Goal: Task Accomplishment & Management: Use online tool/utility

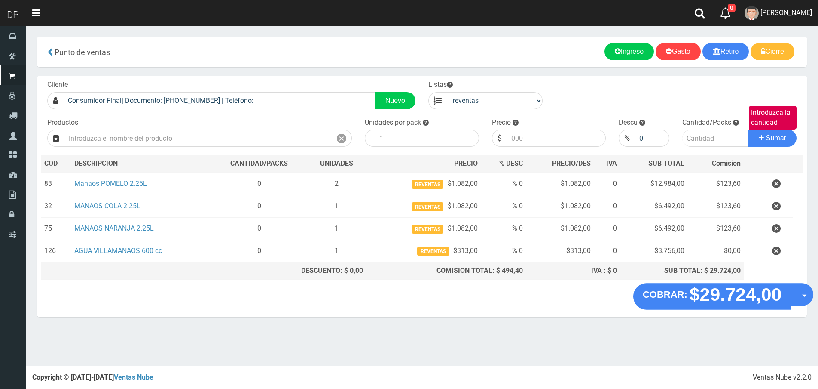
select select "3"
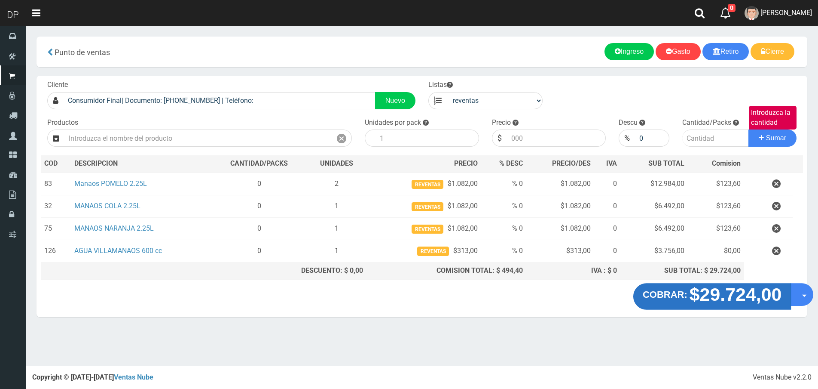
click at [722, 297] on strong "$29.724,00" at bounding box center [736, 294] width 92 height 20
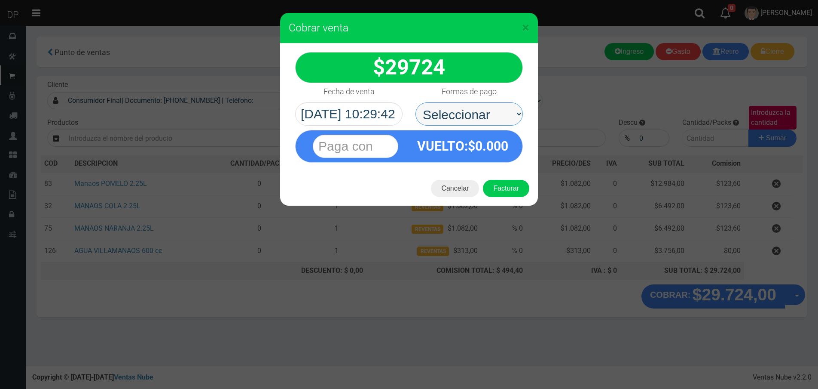
drag, startPoint x: 471, startPoint y: 114, endPoint x: 474, endPoint y: 121, distance: 7.5
click at [471, 114] on select "Seleccionar Efectivo Tarjeta de Crédito Depósito Débito" at bounding box center [469, 113] width 107 height 23
select select "Efectivo"
click at [416, 102] on select "Seleccionar Efectivo Tarjeta de Crédito Depósito Débito" at bounding box center [469, 113] width 107 height 23
click at [508, 185] on button "Facturar" at bounding box center [506, 188] width 46 height 17
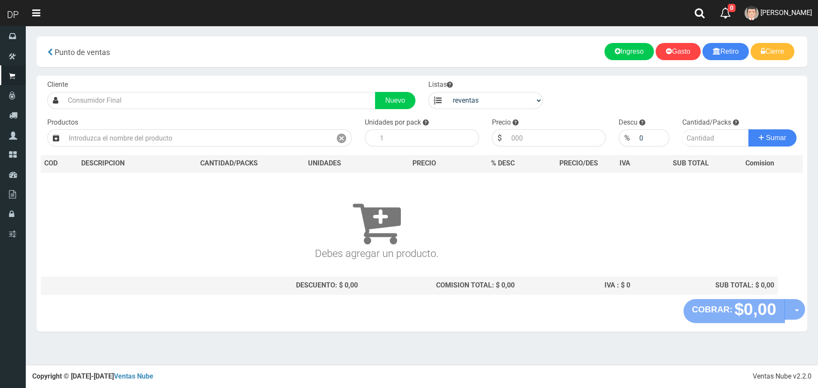
select select "3"
